Goal: Transaction & Acquisition: Purchase product/service

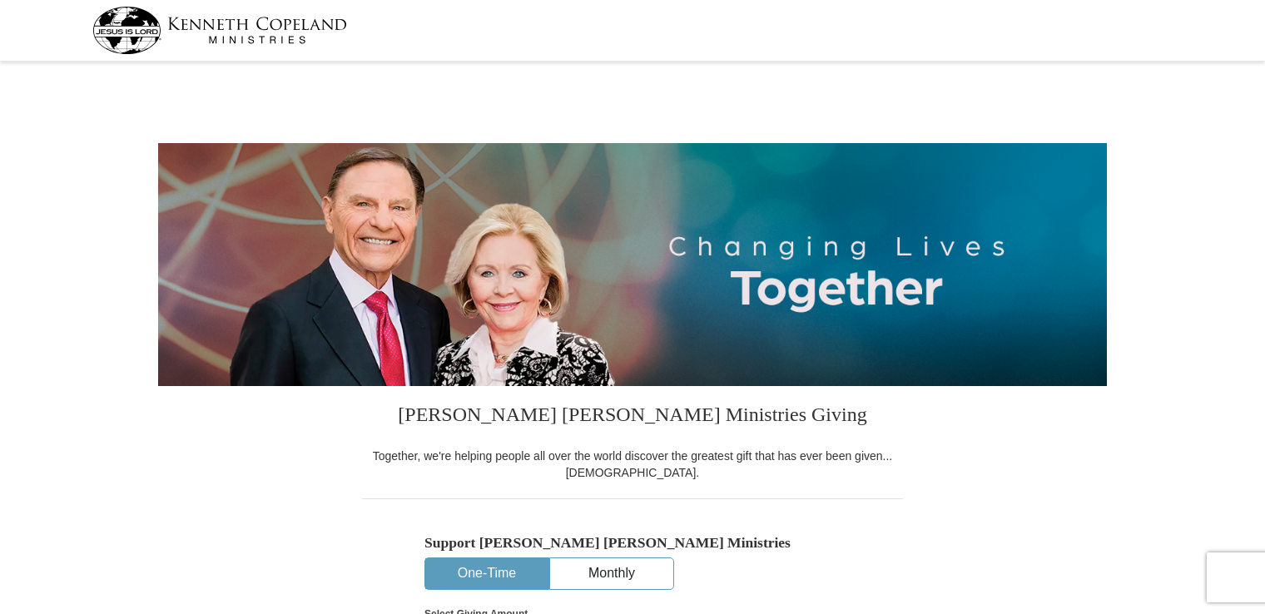
select select "MD"
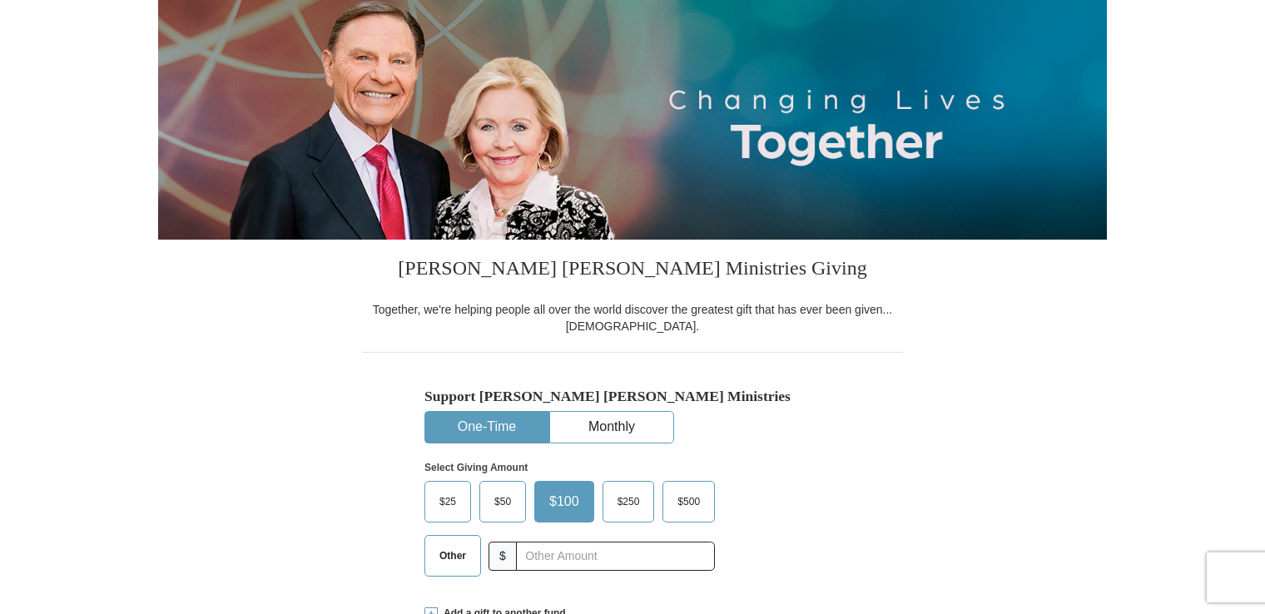
scroll to position [166, 0]
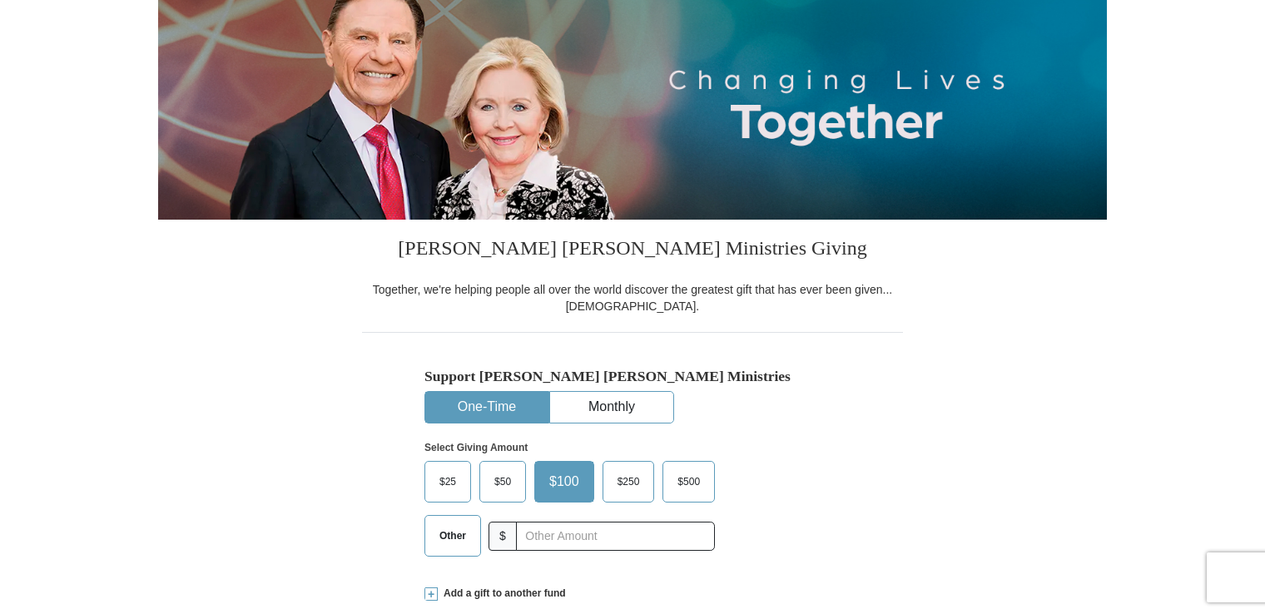
click at [452, 485] on span "$25" at bounding box center [447, 481] width 33 height 25
click at [0, 0] on input "$25" at bounding box center [0, 0] width 0 height 0
click at [481, 405] on button "One-Time" at bounding box center [486, 407] width 123 height 31
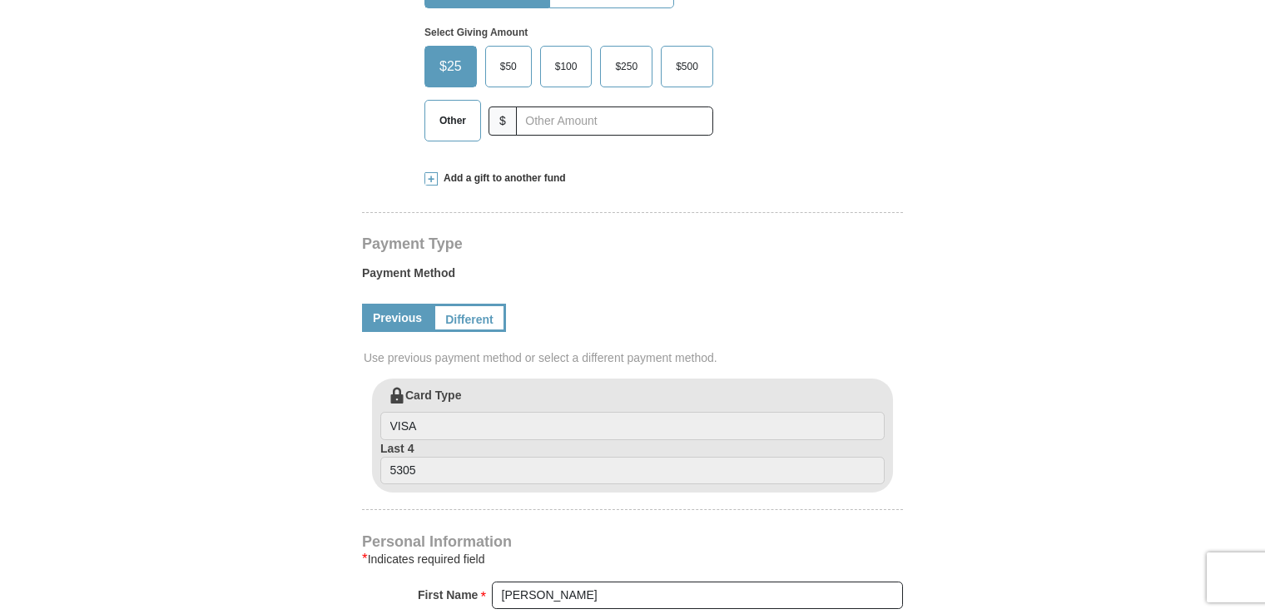
scroll to position [582, 0]
click at [476, 319] on link "Different" at bounding box center [468, 317] width 70 height 28
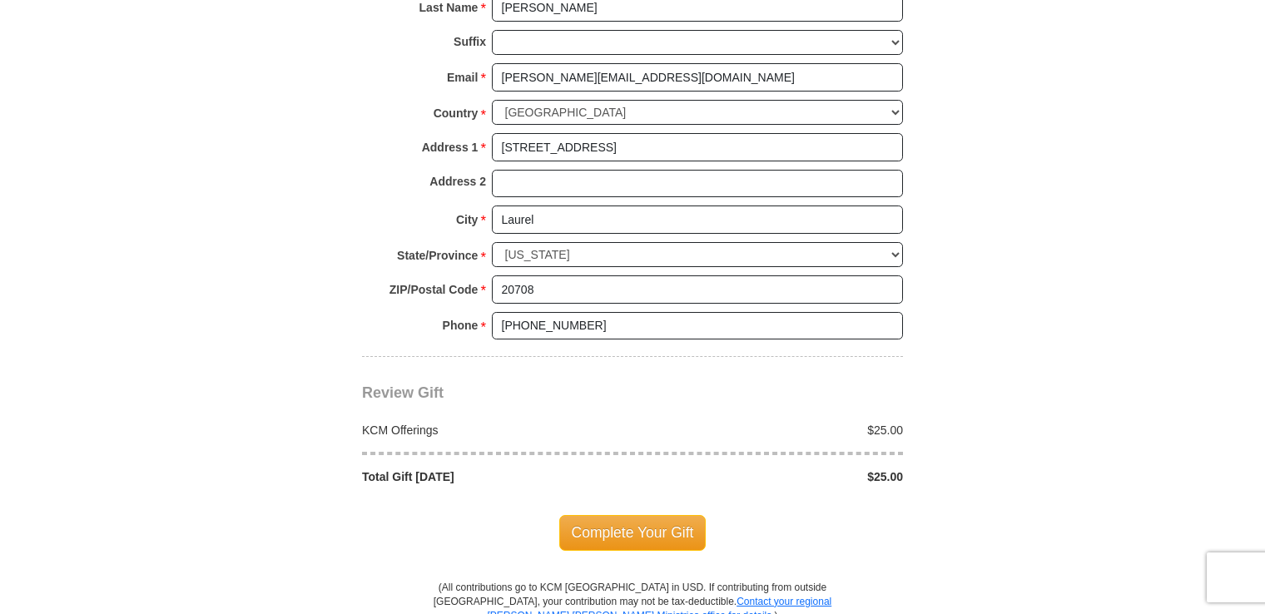
scroll to position [1414, 0]
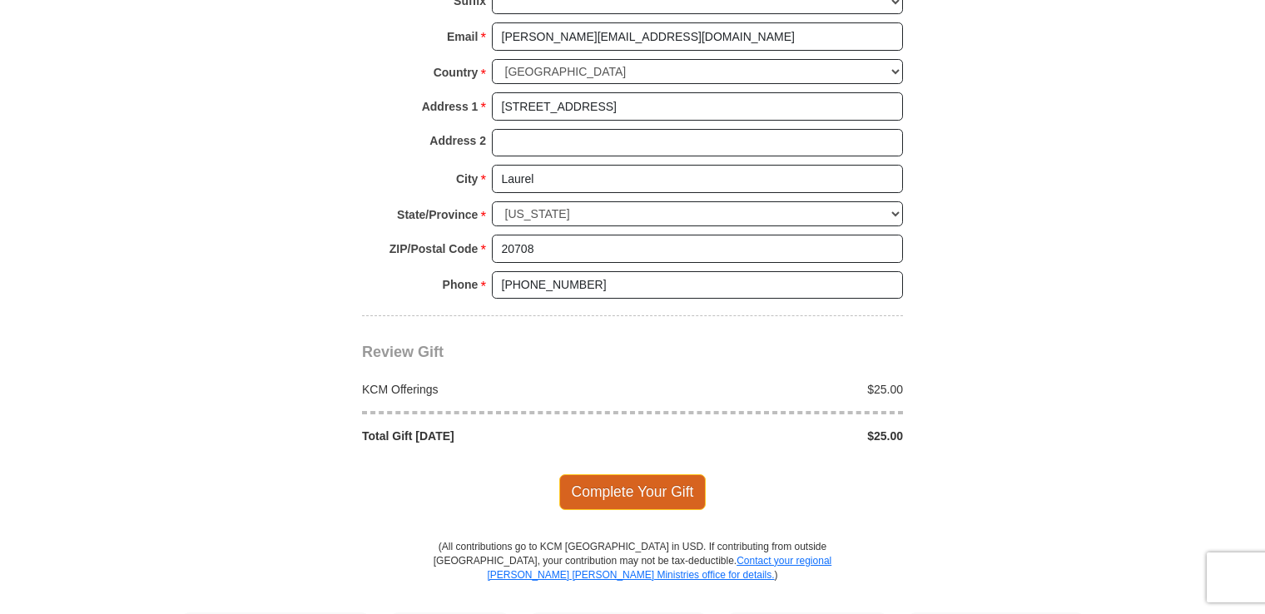
click at [627, 488] on span "Complete Your Gift" at bounding box center [632, 491] width 147 height 35
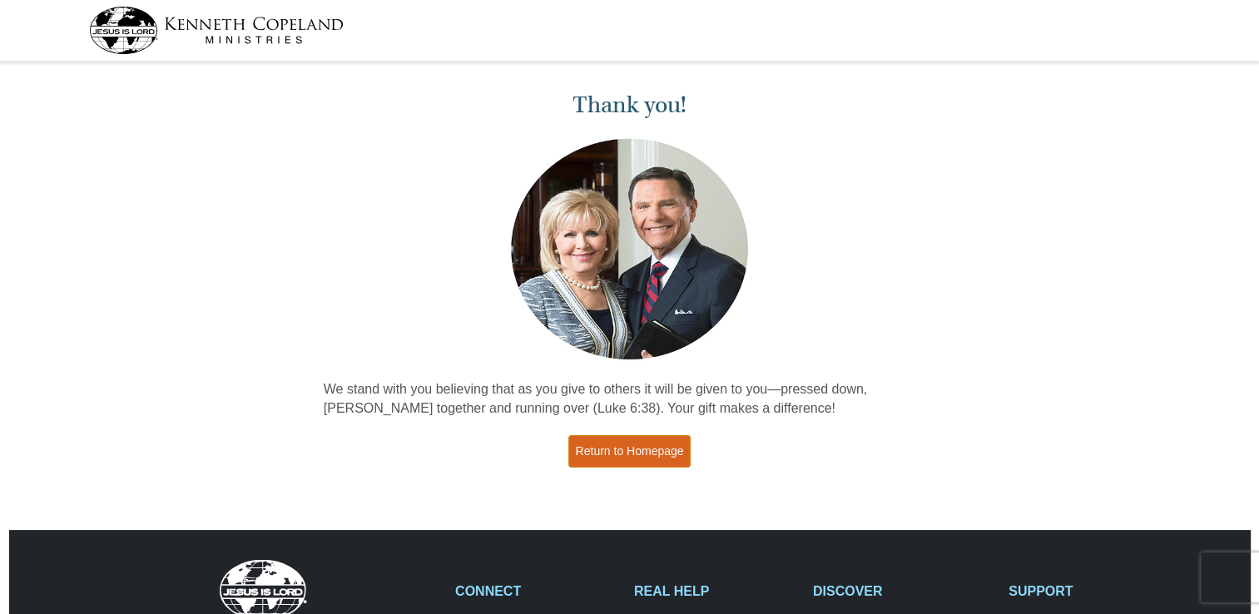
click at [639, 438] on link "Return to Homepage" at bounding box center [629, 451] width 123 height 32
